Goal: Information Seeking & Learning: Learn about a topic

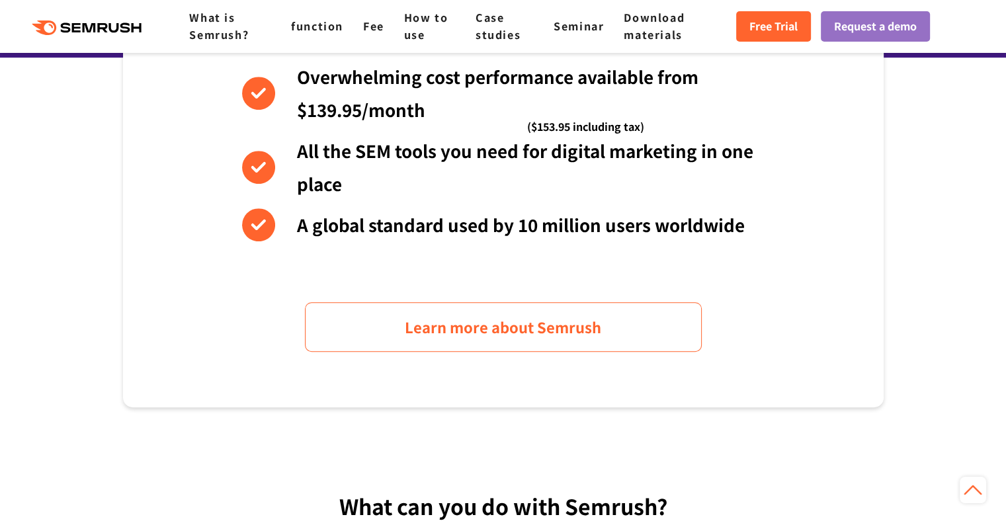
scroll to position [727, 0]
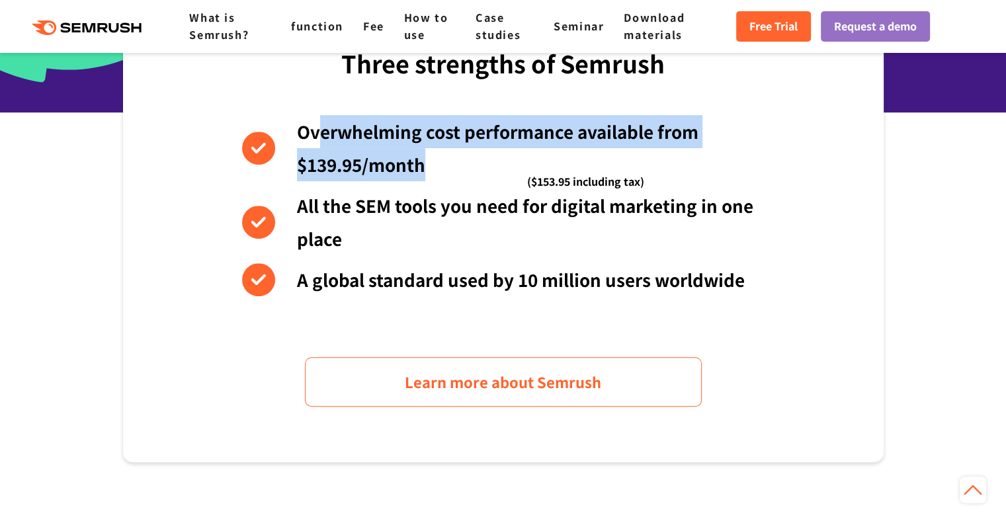
drag, startPoint x: 321, startPoint y: 134, endPoint x: 506, endPoint y: 169, distance: 188.3
click at [506, 169] on li "Overwhelming cost performance available from $139.95/month ($153.95 including t…" at bounding box center [503, 148] width 522 height 66
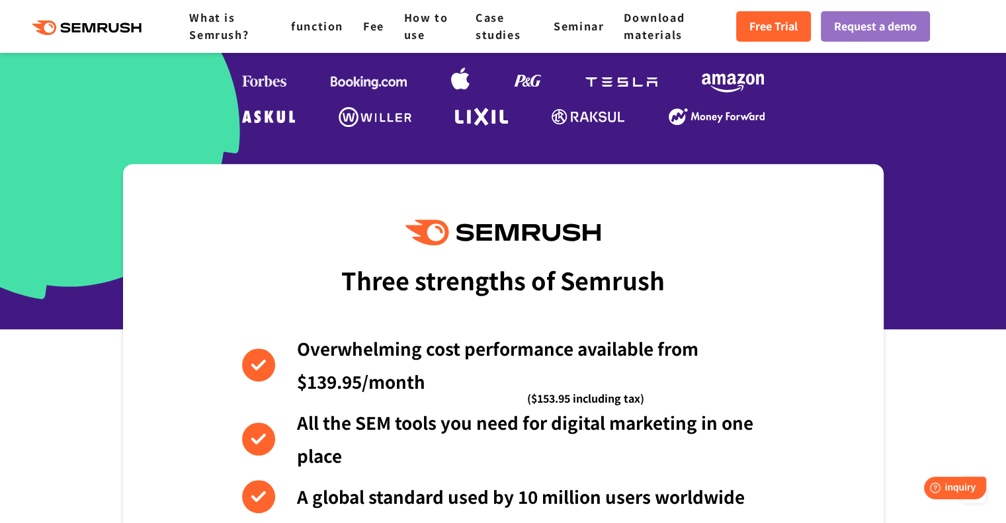
scroll to position [0, 0]
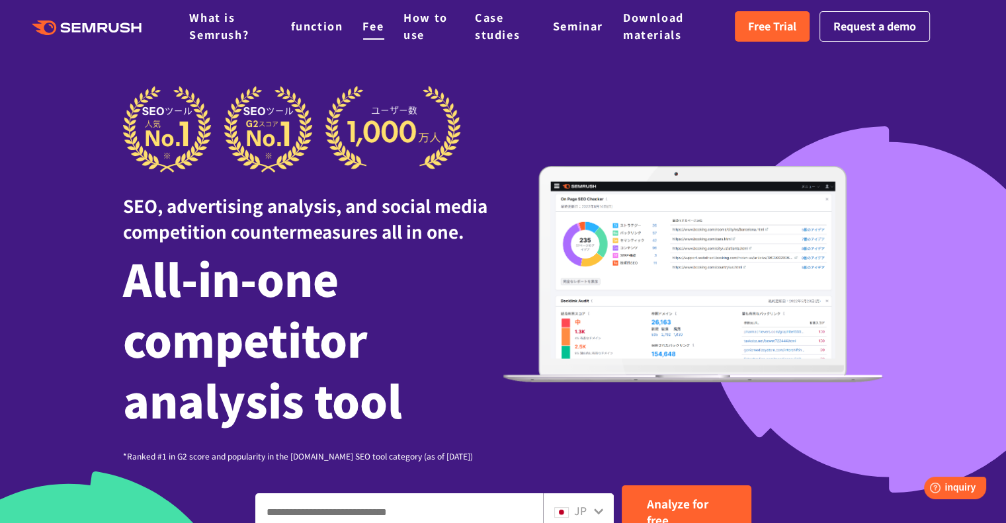
click at [368, 27] on font "Fee" at bounding box center [372, 26] width 21 height 16
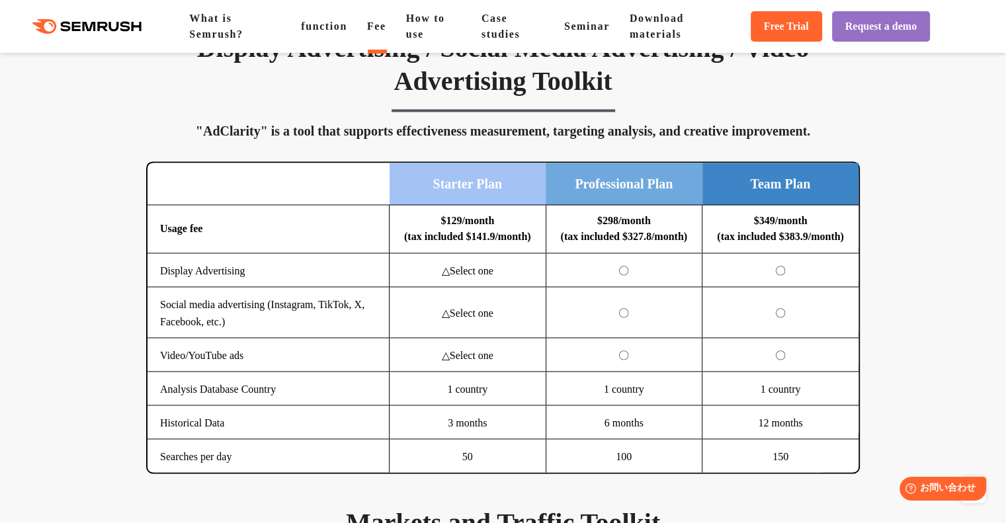
scroll to position [2182, 0]
